Goal: Information Seeking & Learning: Learn about a topic

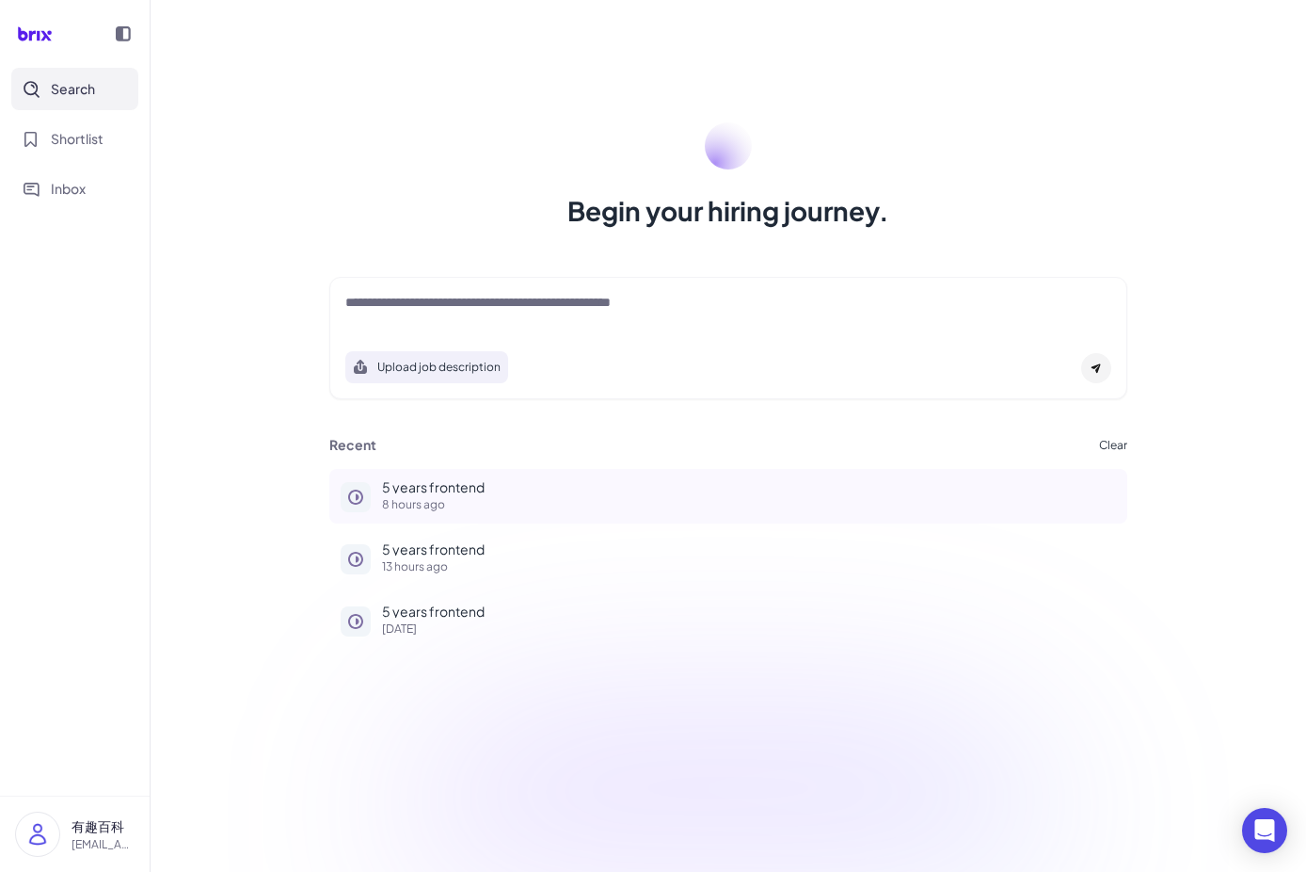
click at [412, 501] on p "8 hours ago" at bounding box center [749, 504] width 734 height 11
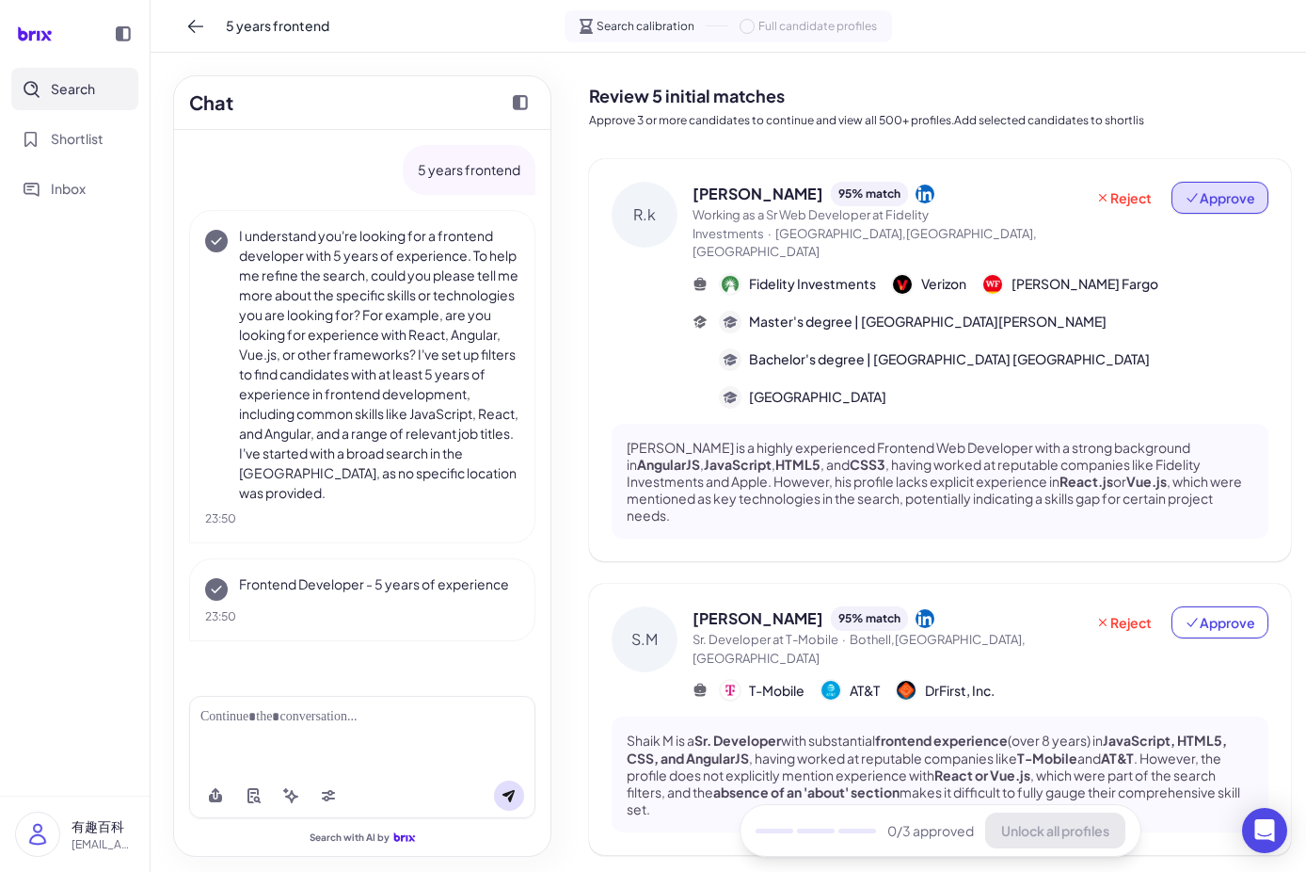
click at [1191, 191] on span "Approve" at bounding box center [1220, 197] width 71 height 19
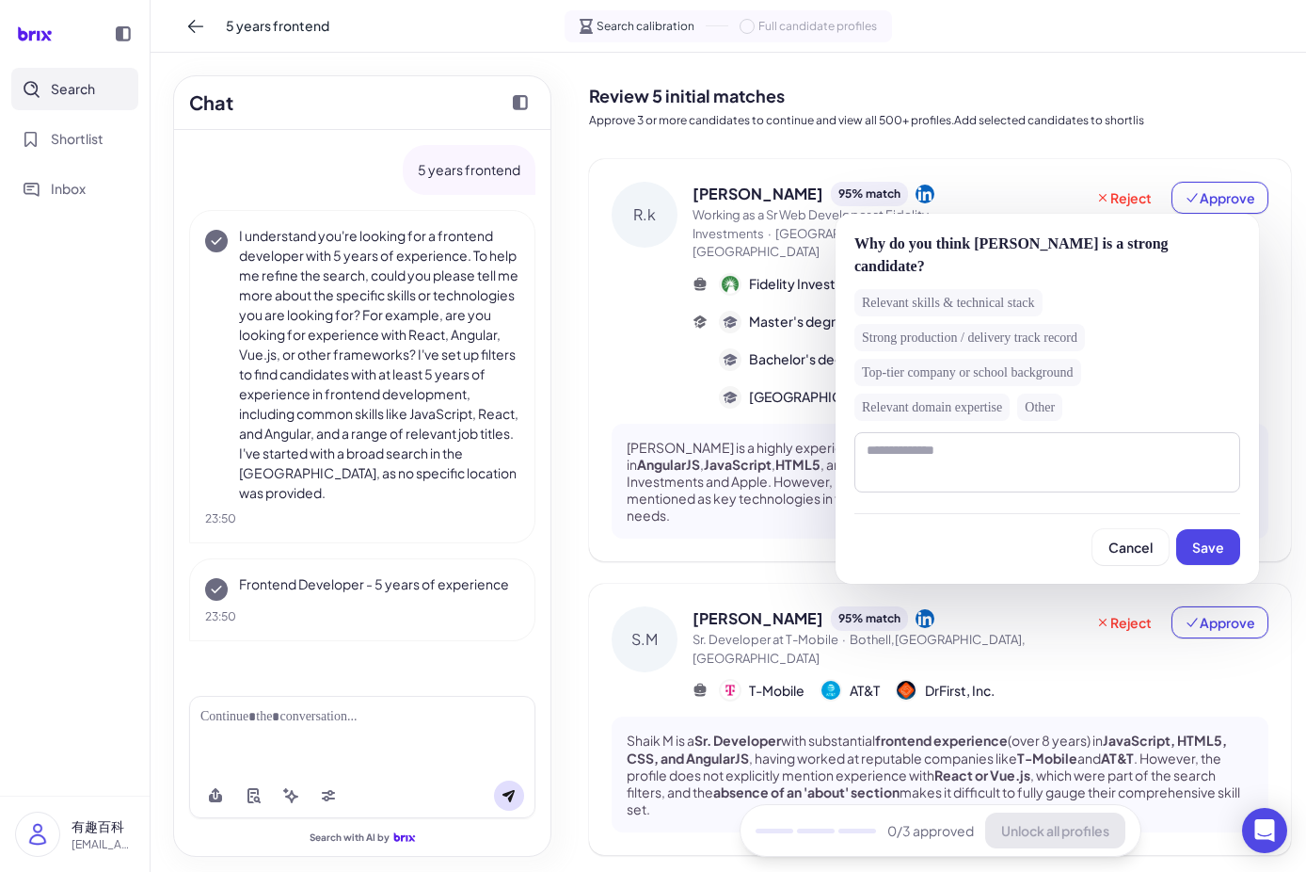
click at [959, 331] on div "Strong production / delivery track record" at bounding box center [970, 337] width 231 height 27
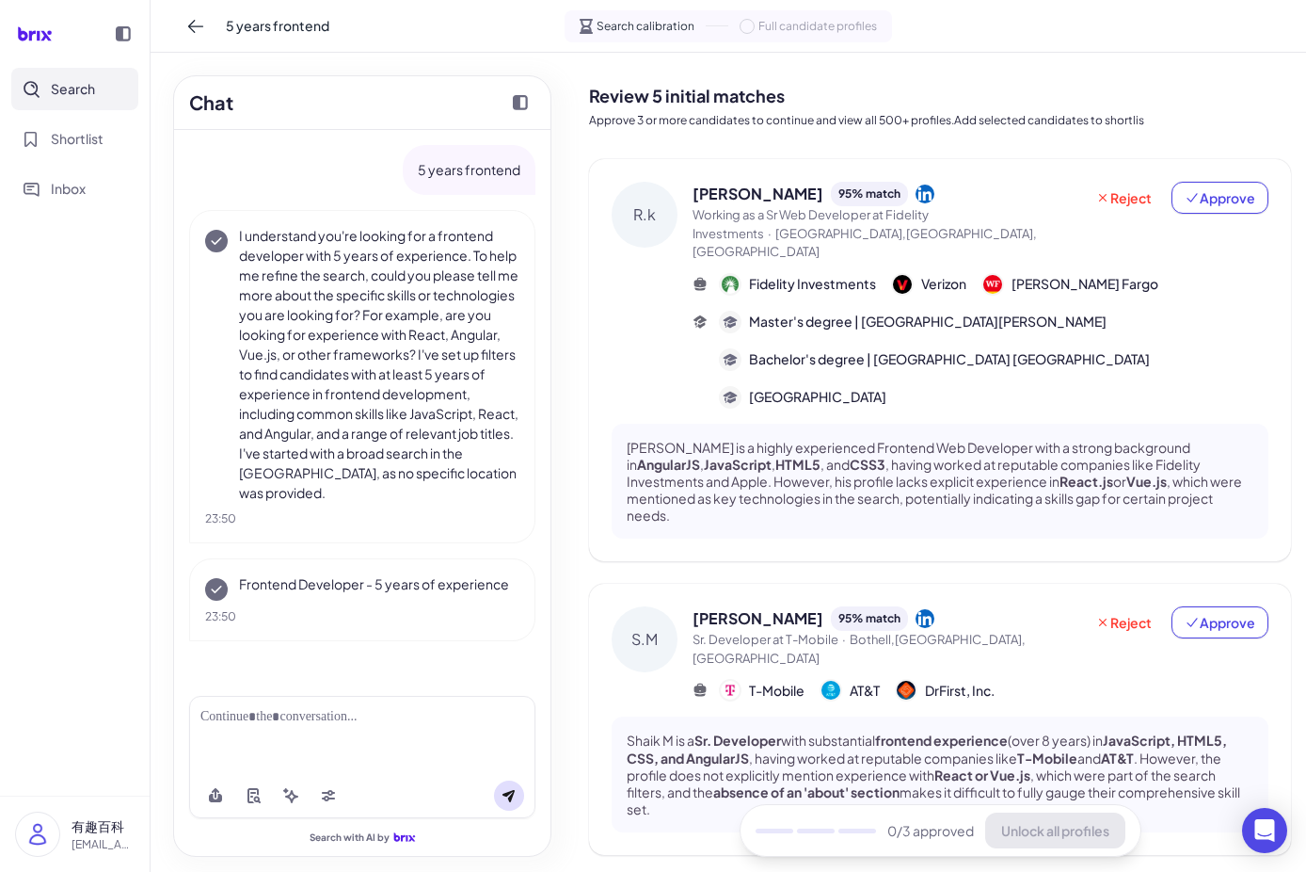
click at [1064, 159] on div "R.k Rajesh kumar Tammishetty 95 % match Working as a Sr Web Developer at Fideli…" at bounding box center [940, 360] width 702 height 402
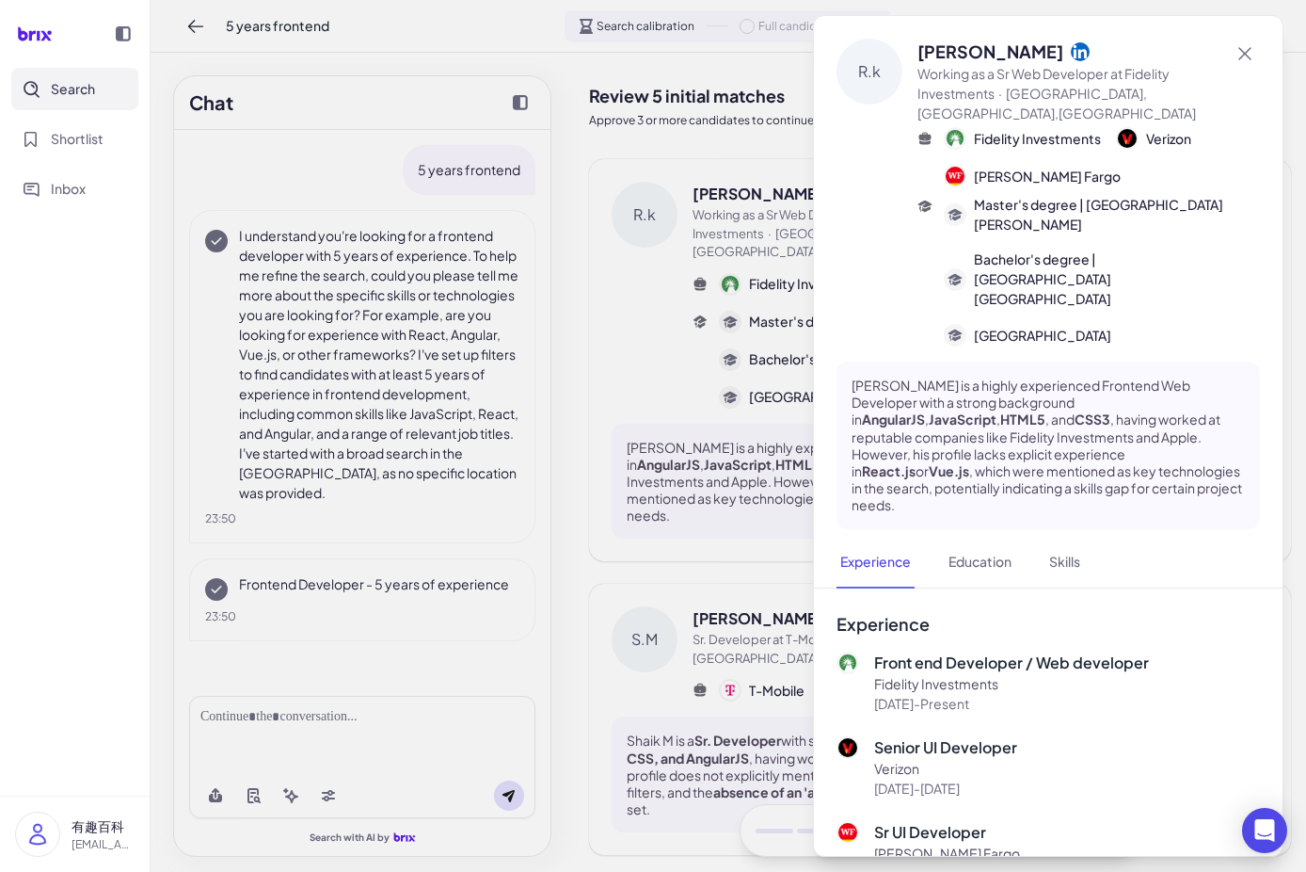
click at [732, 323] on div at bounding box center [653, 436] width 1306 height 872
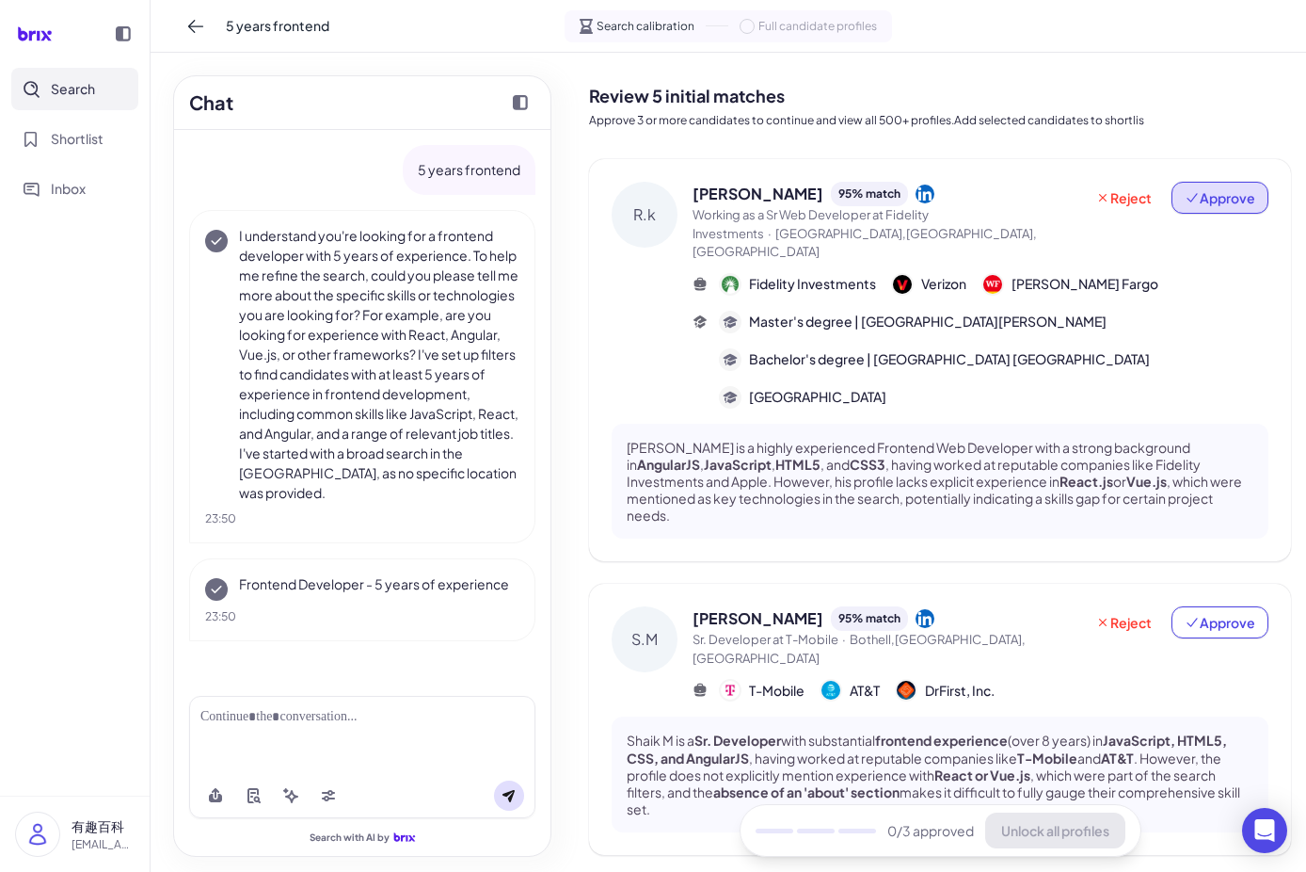
click at [1220, 184] on button "Approve" at bounding box center [1220, 198] width 97 height 32
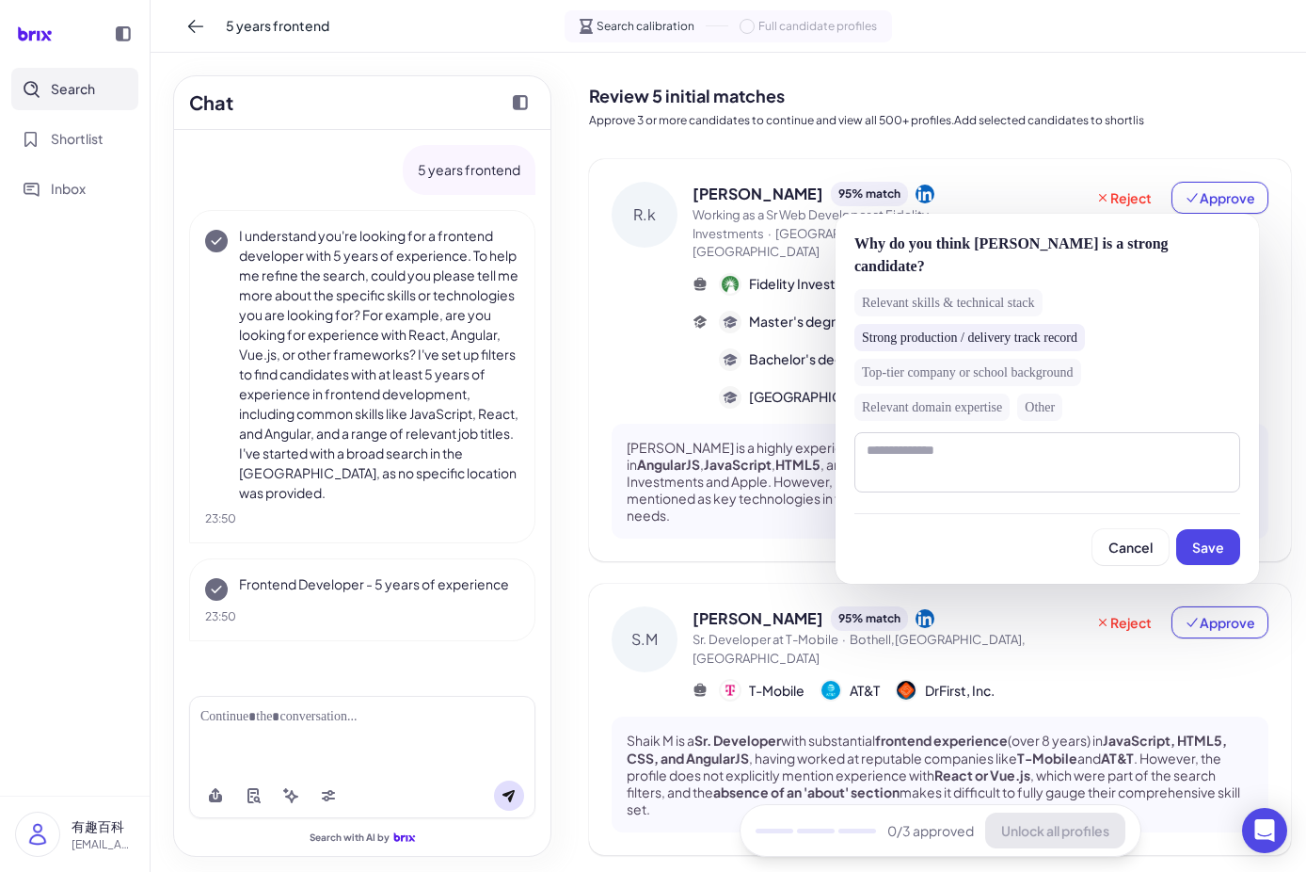
click at [1042, 344] on div "Strong production / delivery track record" at bounding box center [970, 337] width 231 height 27
click at [1043, 334] on div "Strong production / delivery track record" at bounding box center [970, 337] width 231 height 27
click at [1224, 536] on button "Save" at bounding box center [1208, 547] width 64 height 36
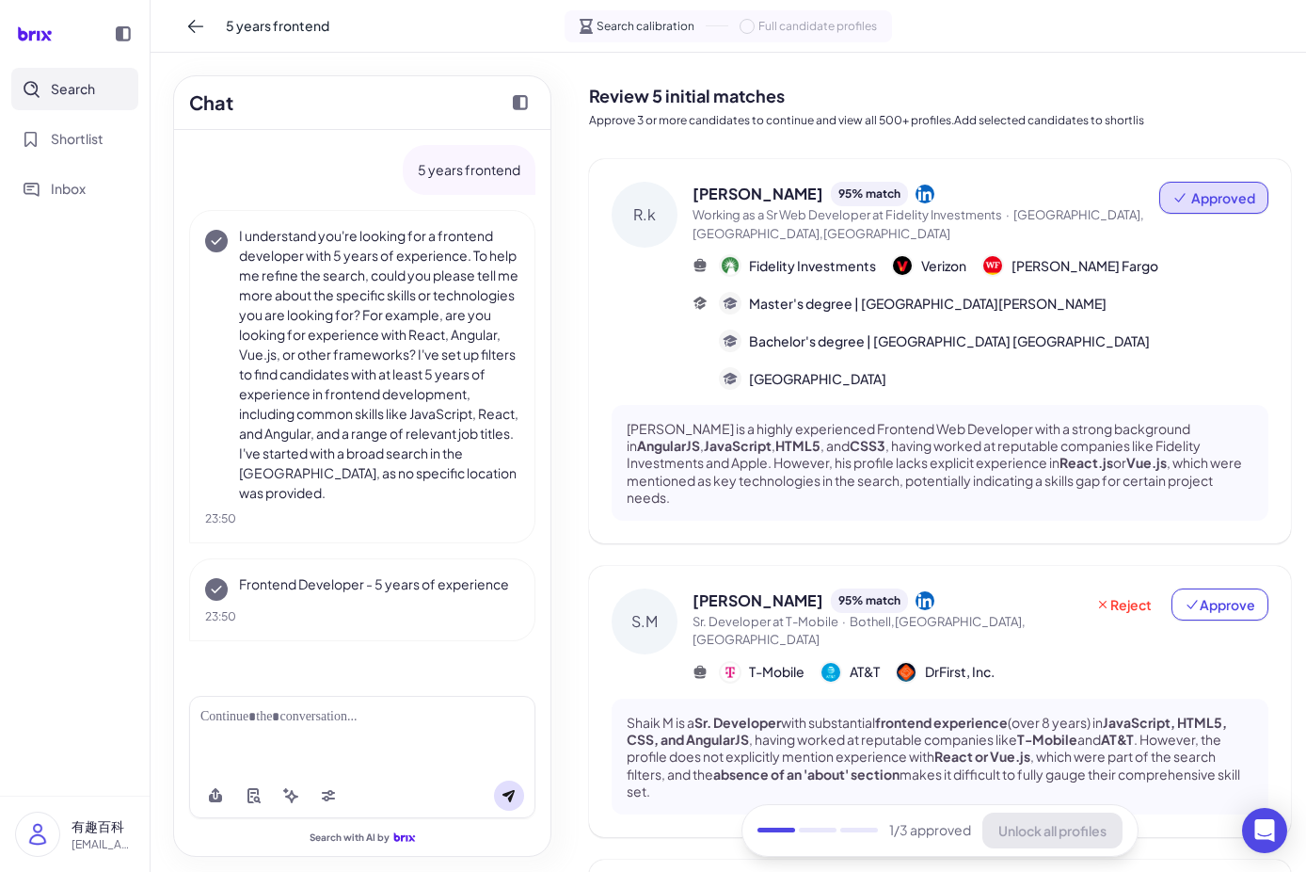
click at [1210, 190] on span "Approved" at bounding box center [1224, 197] width 64 height 19
click at [1192, 243] on button "Undo approval" at bounding box center [1184, 246] width 136 height 35
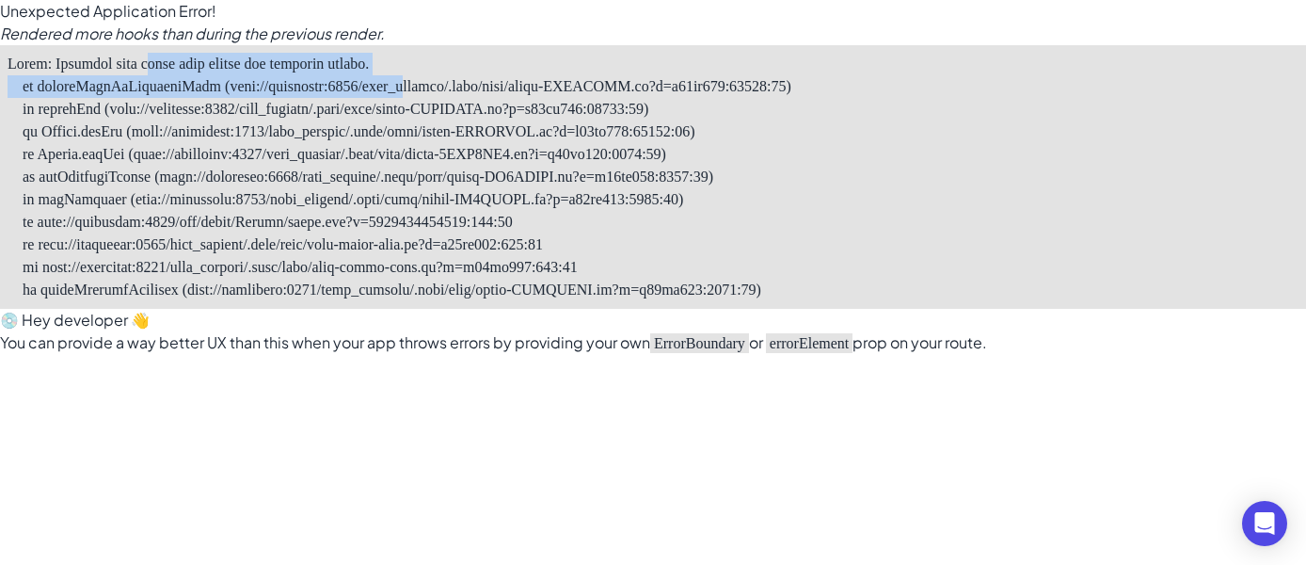
drag, startPoint x: 458, startPoint y: 77, endPoint x: 170, endPoint y: 55, distance: 288.9
click at [170, 55] on pre at bounding box center [653, 177] width 1306 height 264
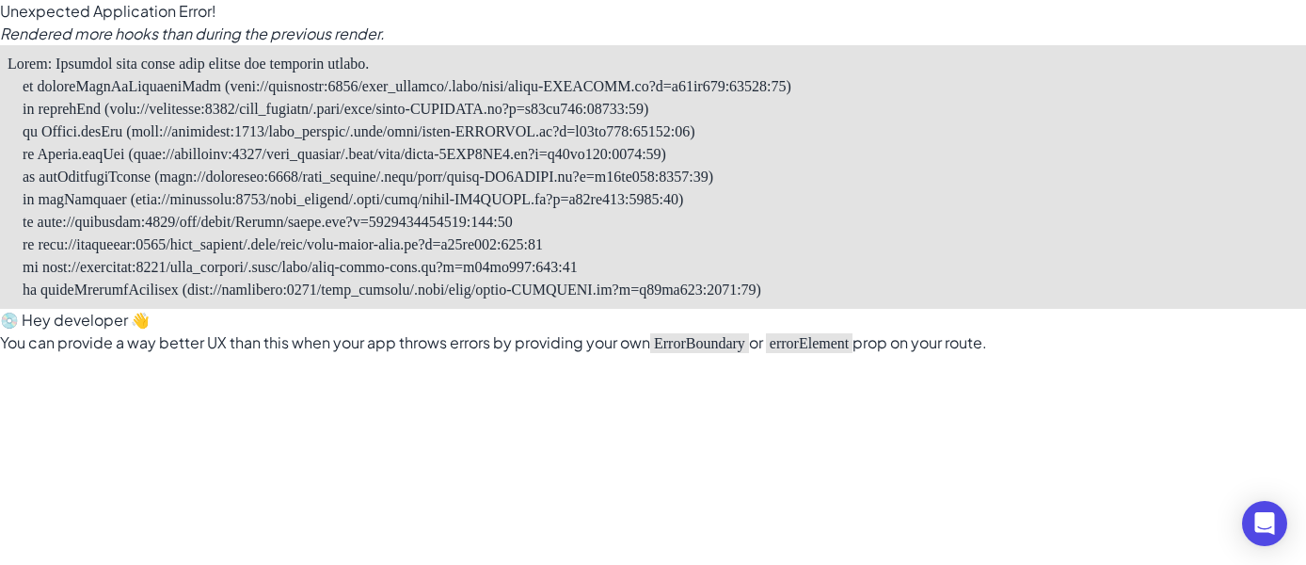
click at [65, 98] on pre at bounding box center [653, 177] width 1306 height 264
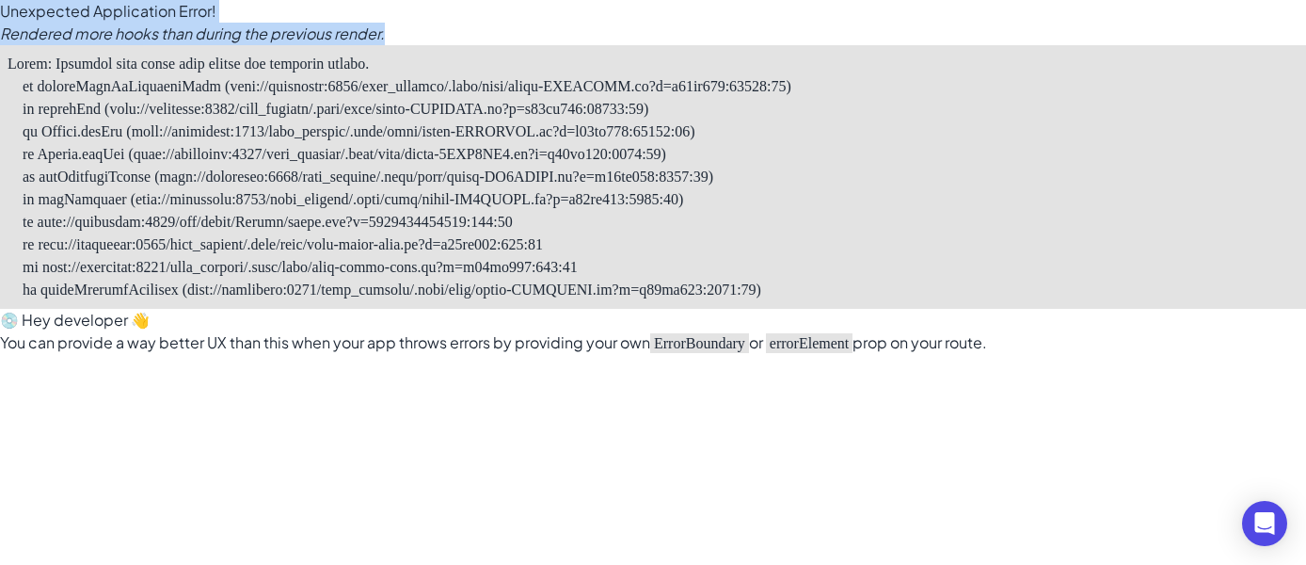
drag, startPoint x: 401, startPoint y: 35, endPoint x: -8, endPoint y: 20, distance: 408.7
click at [0, 20] on html "Unexpected Application Error! Rendered more hooks than during the previous rend…" at bounding box center [653, 282] width 1306 height 565
copy div "Unexpected Application Error! Rendered more hooks than during the previous rend…"
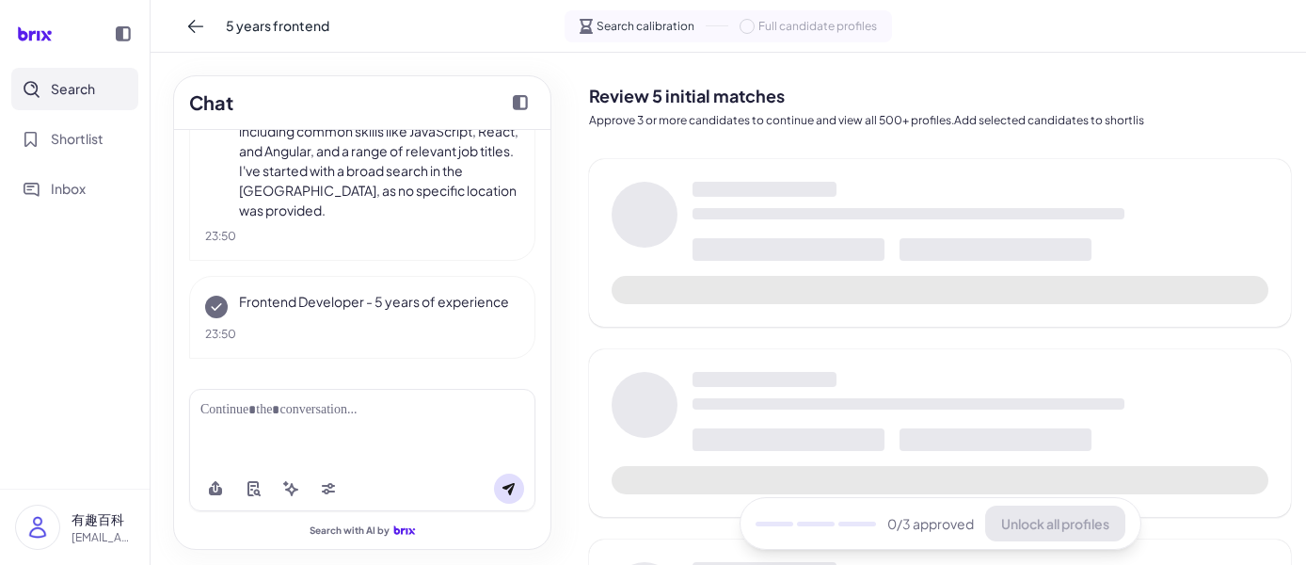
scroll to position [299, 0]
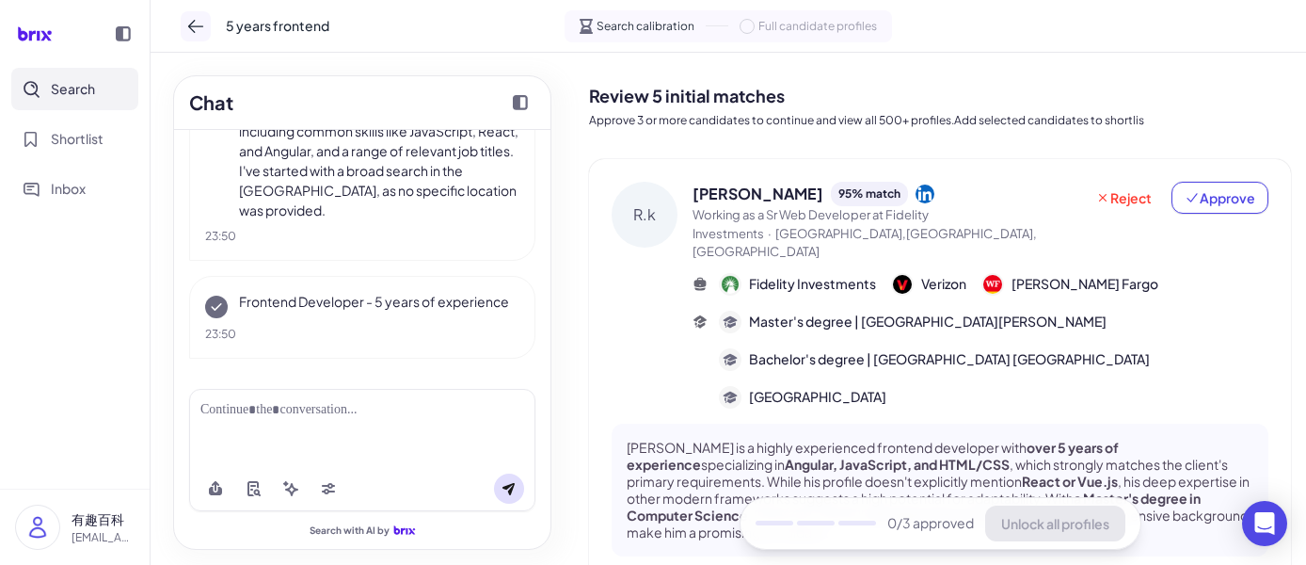
click at [203, 32] on icon at bounding box center [195, 26] width 19 height 19
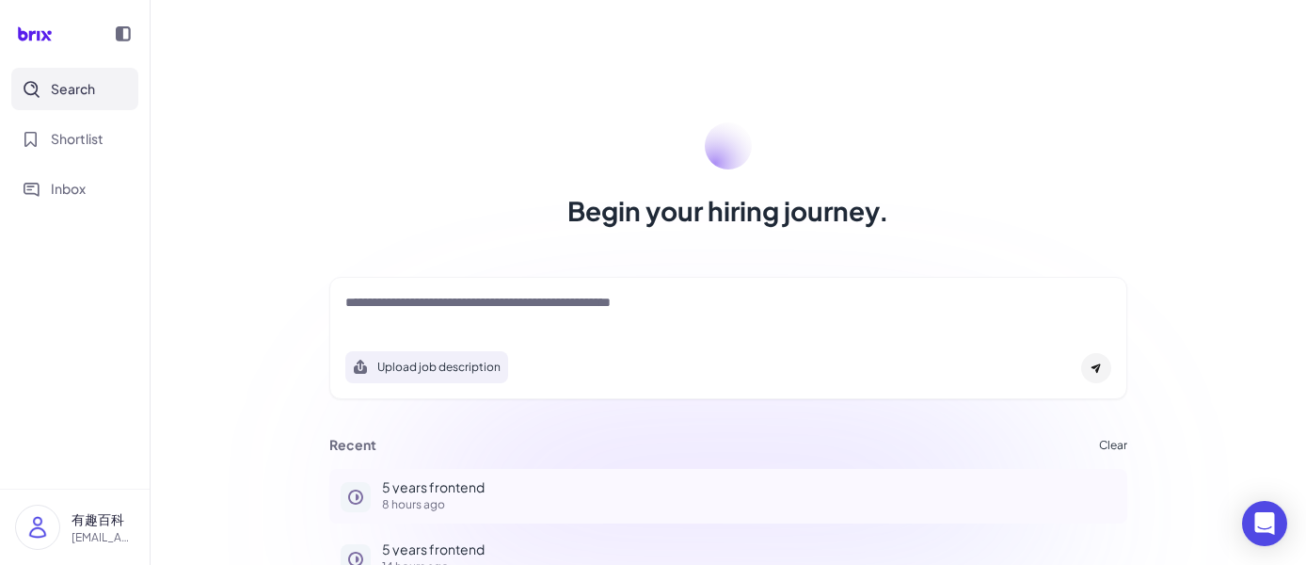
click at [422, 516] on button "5 years frontend 8 hours ago" at bounding box center [728, 496] width 798 height 55
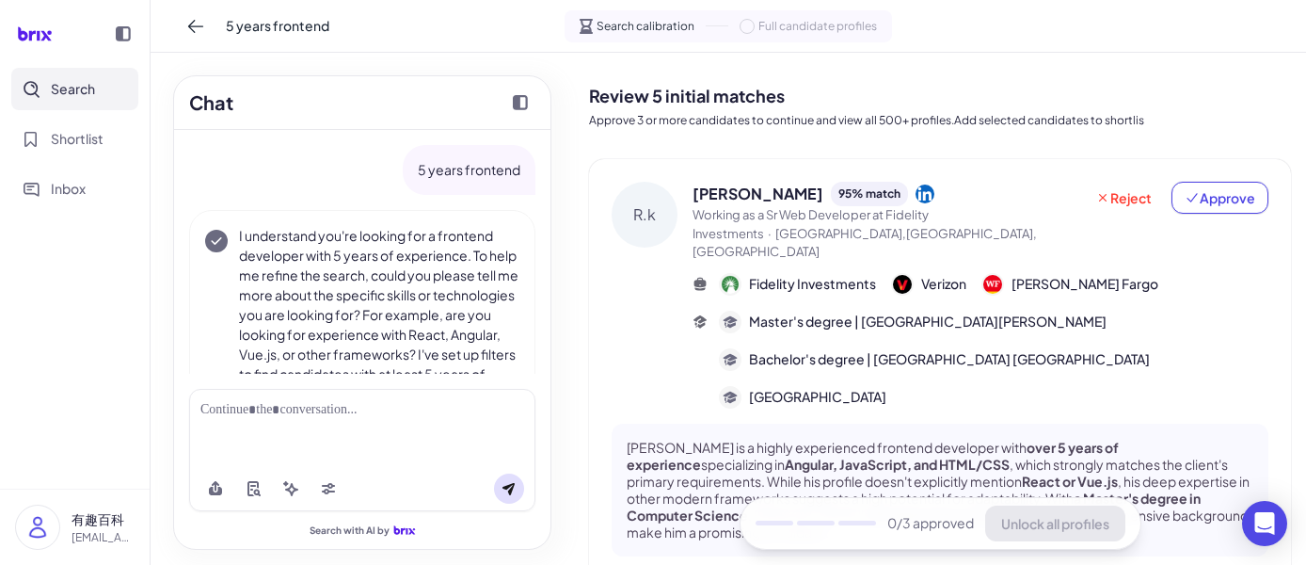
scroll to position [299, 0]
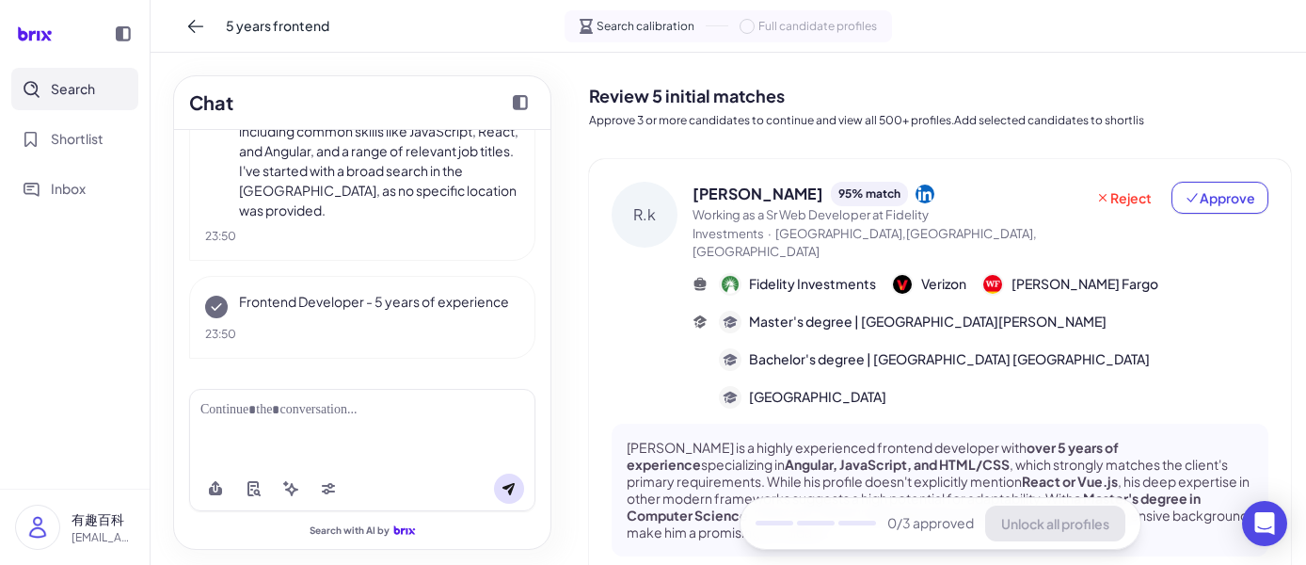
click at [422, 516] on div "Search with AI by" at bounding box center [362, 461] width 376 height 175
click at [442, 539] on div "Search with AI by" at bounding box center [362, 534] width 376 height 30
click at [446, 529] on div "Search with AI by" at bounding box center [362, 534] width 376 height 30
click at [203, 32] on icon at bounding box center [195, 26] width 19 height 19
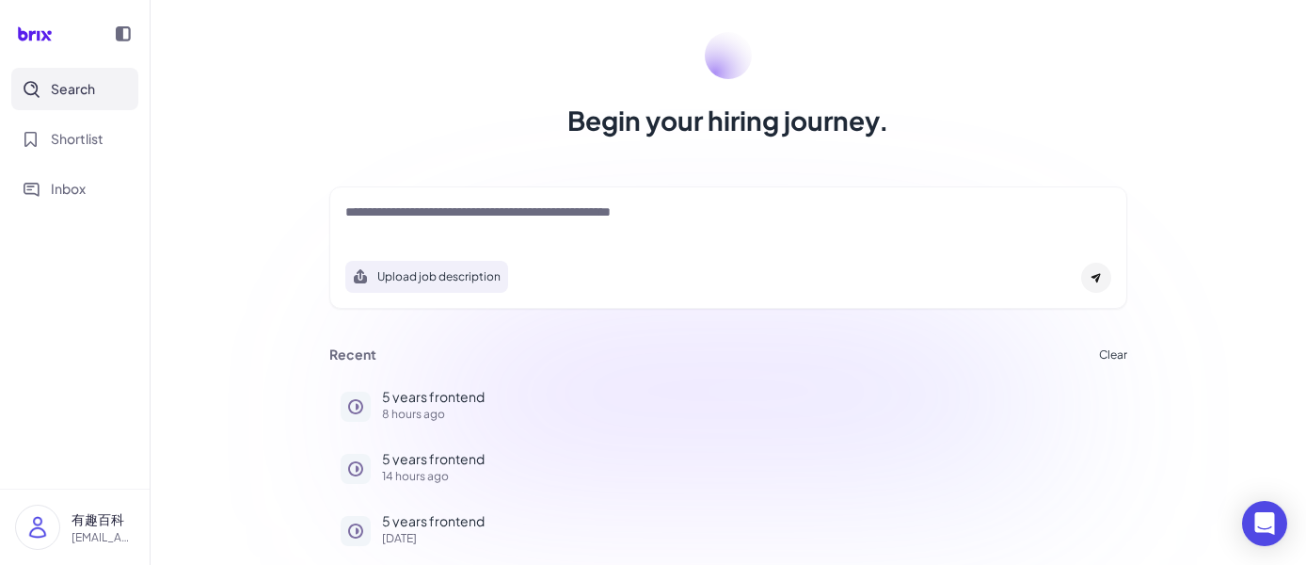
scroll to position [88, 0]
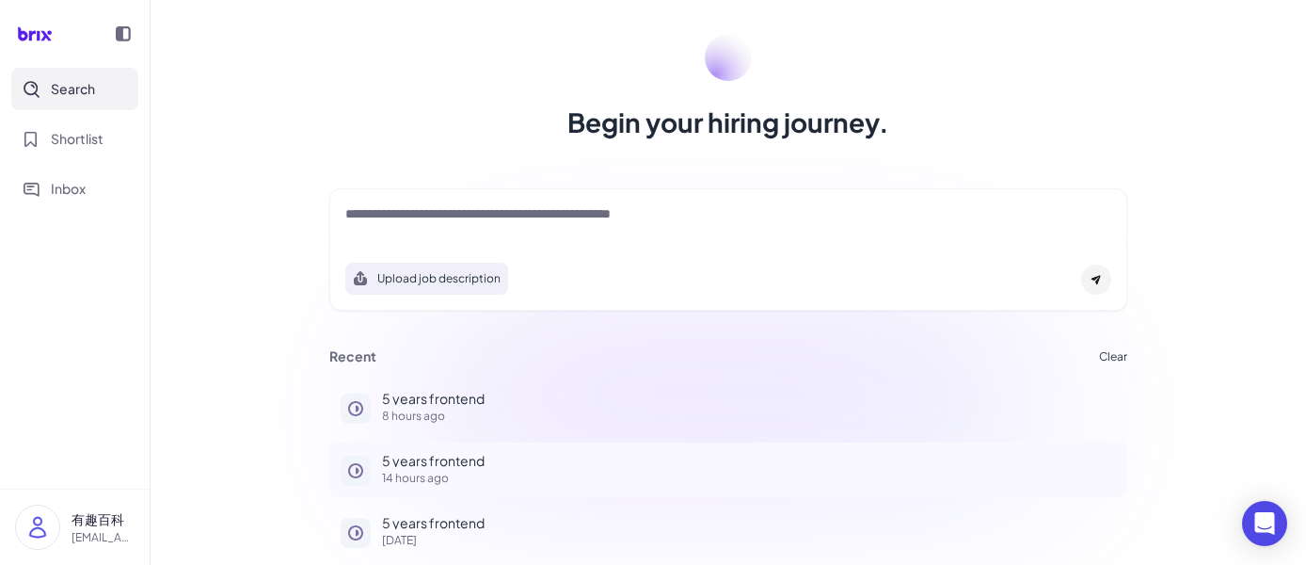
click at [435, 467] on div "5 years frontend 14 hours ago" at bounding box center [749, 469] width 734 height 30
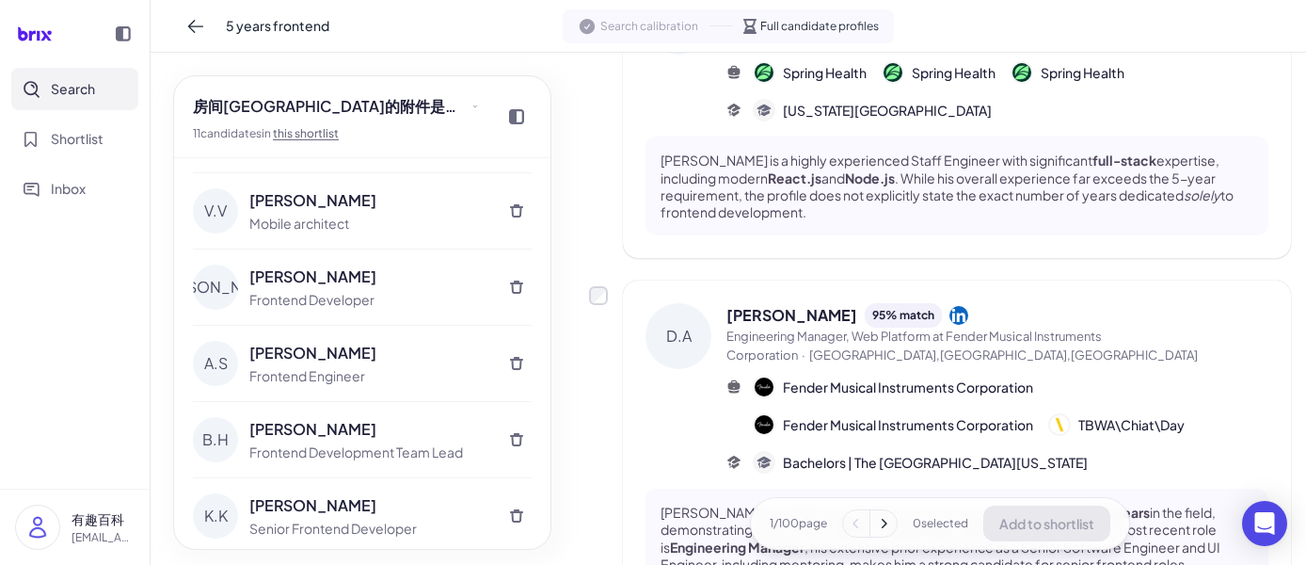
scroll to position [1386, 0]
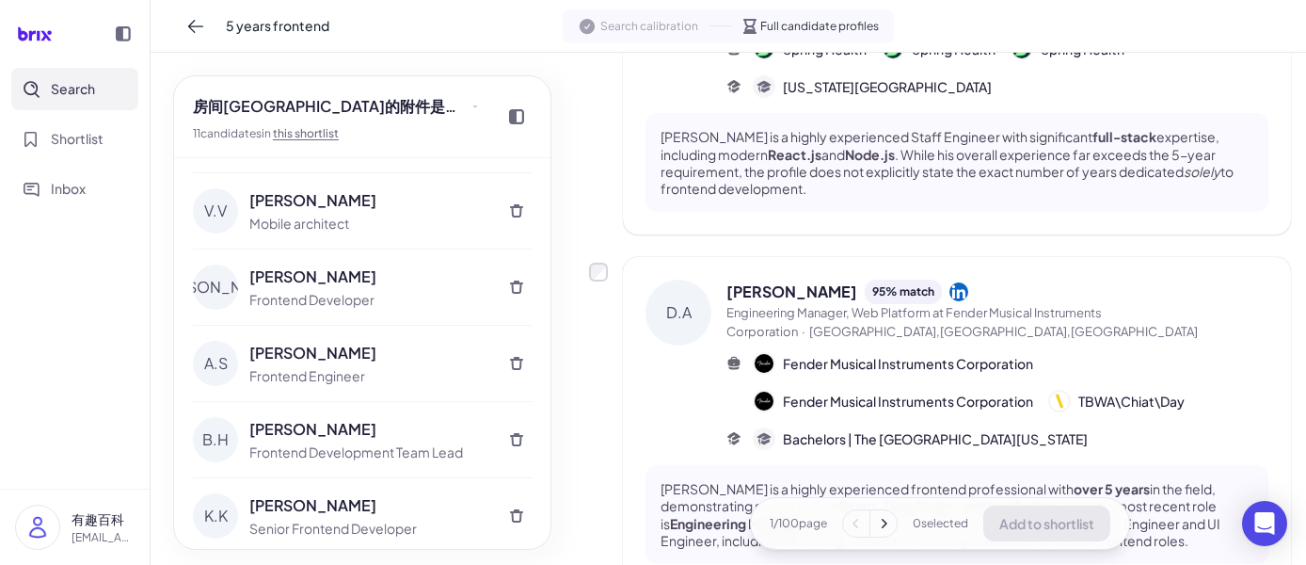
click at [878, 535] on button at bounding box center [884, 523] width 26 height 26
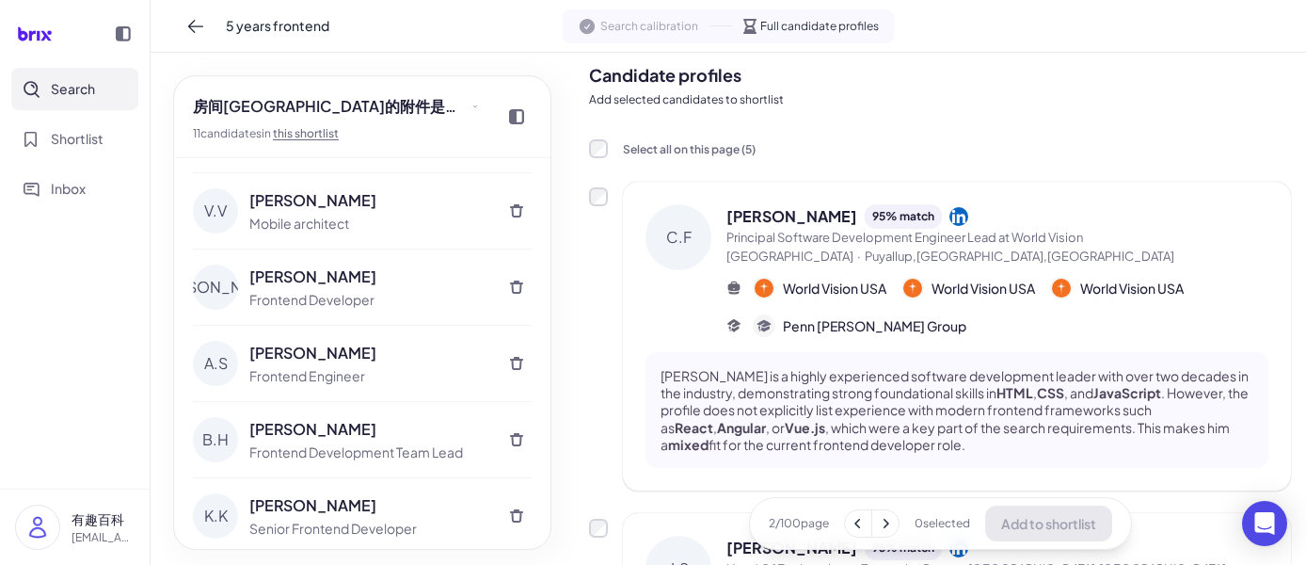
scroll to position [0, 0]
